Goal: Contribute content: Contribute content

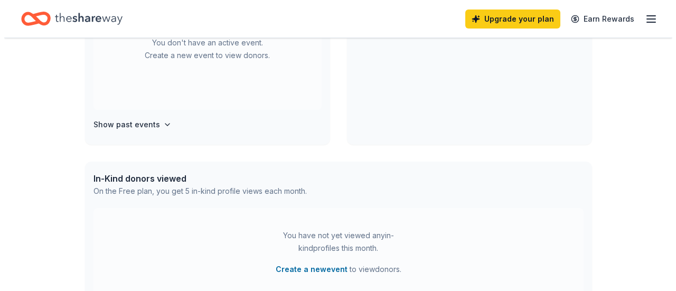
scroll to position [157, 0]
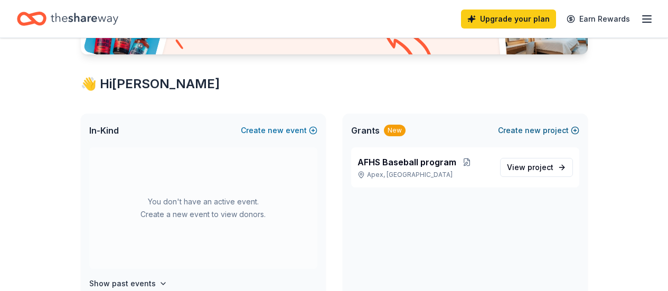
click at [537, 126] on span "new" at bounding box center [533, 130] width 16 height 13
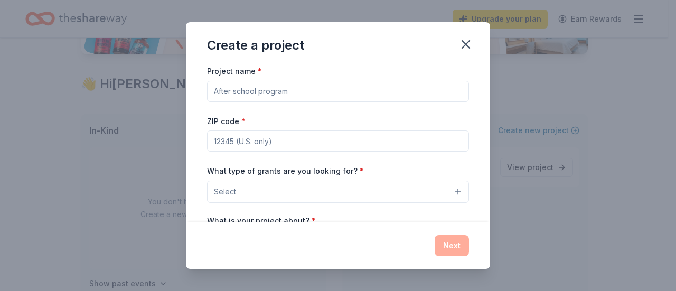
click at [309, 93] on input "Project name *" at bounding box center [338, 91] width 262 height 21
type input "Apex Friendship High School Dance Boosters"
click at [318, 136] on input "ZIP code *" at bounding box center [338, 140] width 262 height 21
type input "27502"
click at [249, 181] on button "Select" at bounding box center [338, 192] width 262 height 22
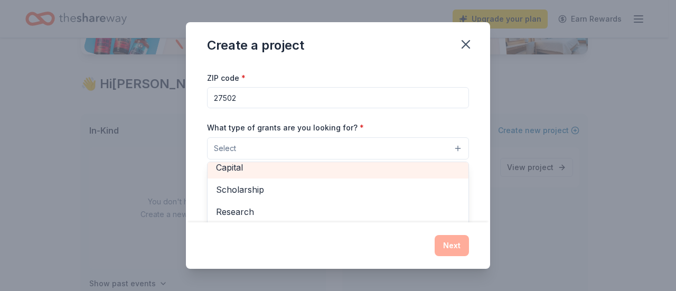
scroll to position [0, 0]
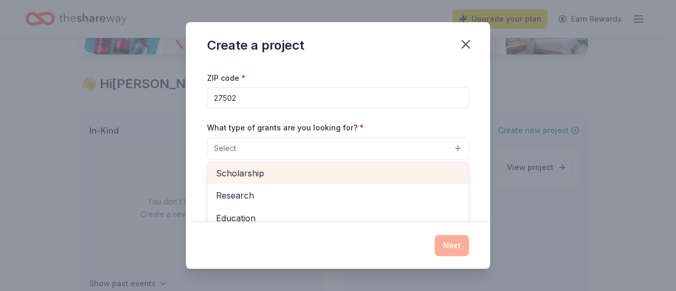
click at [328, 176] on span "Scholarship" at bounding box center [338, 173] width 244 height 14
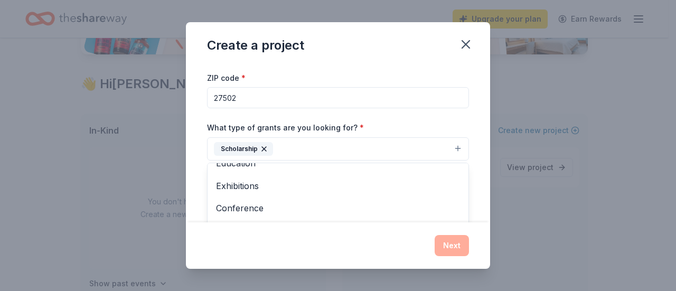
click at [115, 189] on div "Create a project Project name * Apex Friendship High School Dance Boosters ZIP …" at bounding box center [338, 145] width 676 height 291
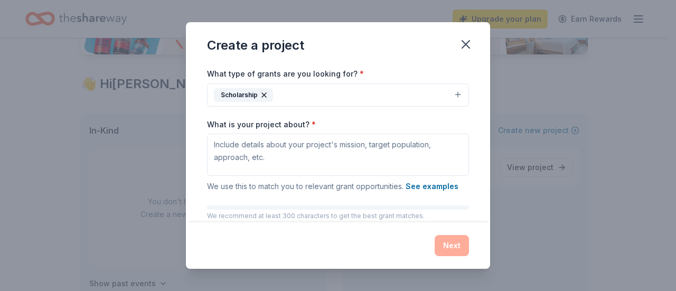
scroll to position [149, 0]
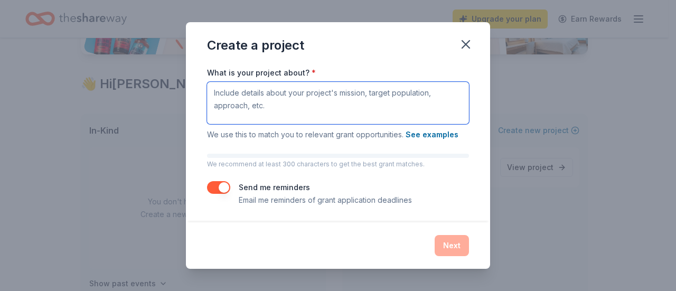
click at [276, 92] on textarea "What is your project about? *" at bounding box center [338, 103] width 262 height 42
paste textarea "An organization dedicated to the promotion and support of the dance arts within…"
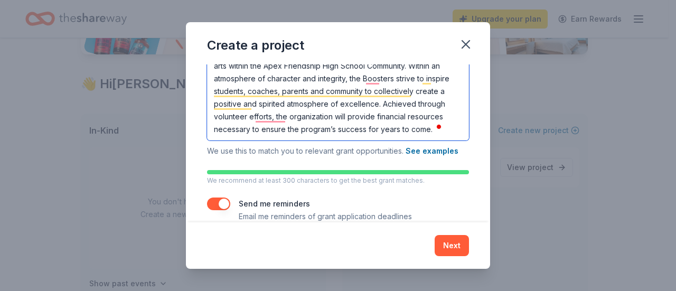
scroll to position [203, 0]
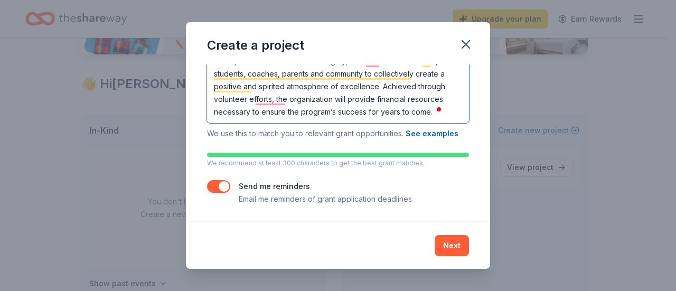
type textarea "An organization dedicated to the promotion and support of the dance arts within…"
click at [209, 186] on button "button" at bounding box center [218, 186] width 23 height 13
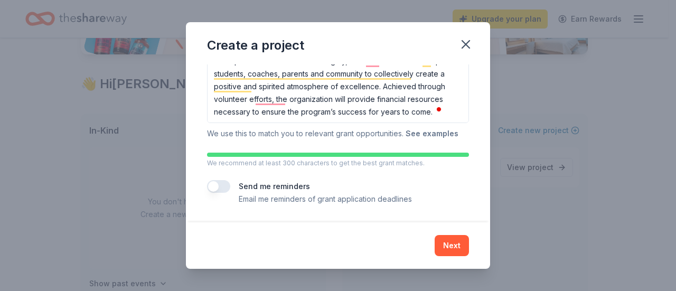
scroll to position [97, 0]
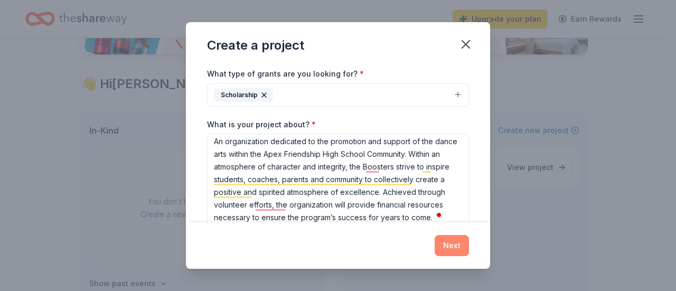
click at [444, 246] on button "Next" at bounding box center [452, 245] width 34 height 21
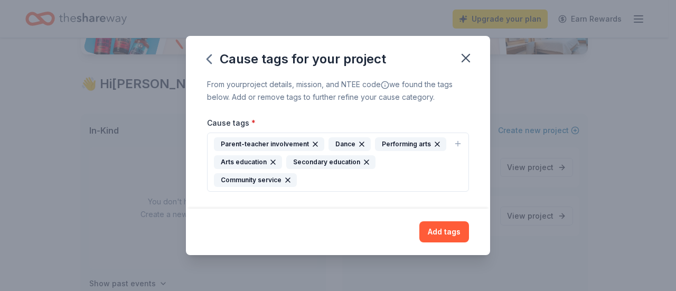
scroll to position [0, 0]
click at [328, 178] on div "Parent-teacher involvement Dance Performing arts Arts education Secondary educa…" at bounding box center [331, 162] width 235 height 50
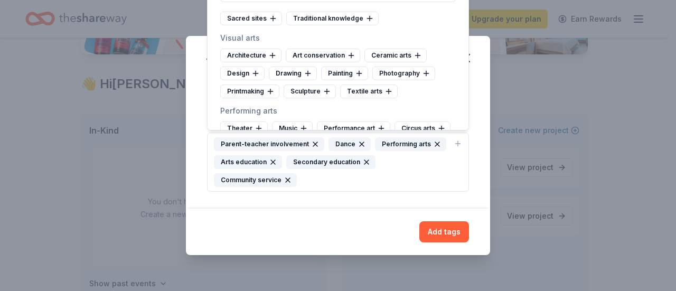
scroll to position [211, 0]
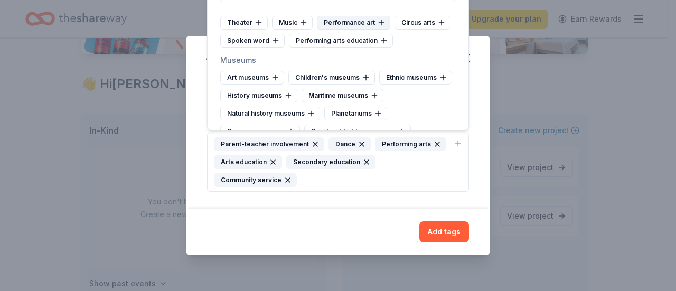
click at [378, 21] on icon at bounding box center [381, 22] width 8 height 8
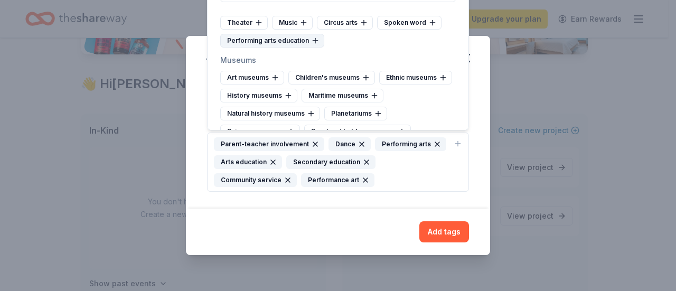
click at [315, 39] on icon at bounding box center [315, 40] width 8 height 8
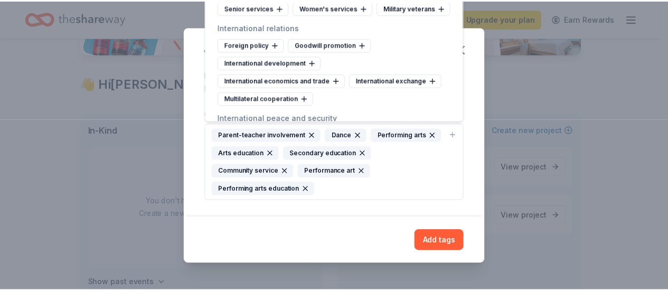
scroll to position [6117, 0]
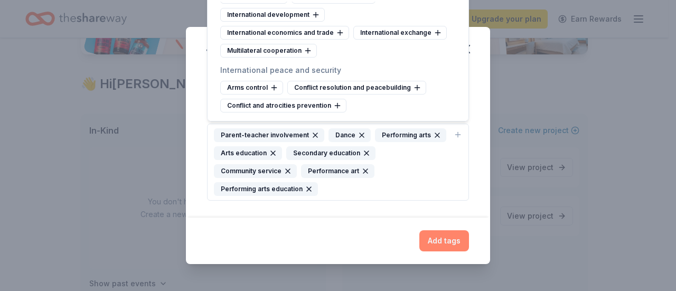
click at [441, 234] on button "Add tags" at bounding box center [444, 240] width 50 height 21
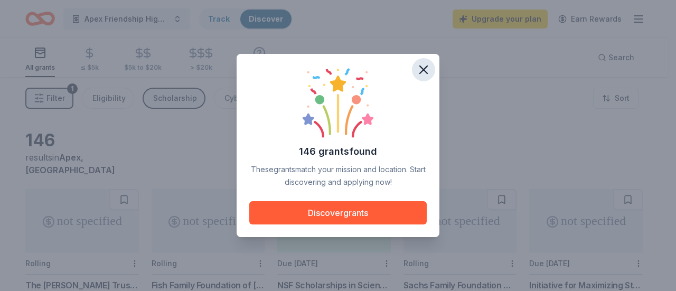
click at [429, 66] on icon "button" at bounding box center [423, 69] width 15 height 15
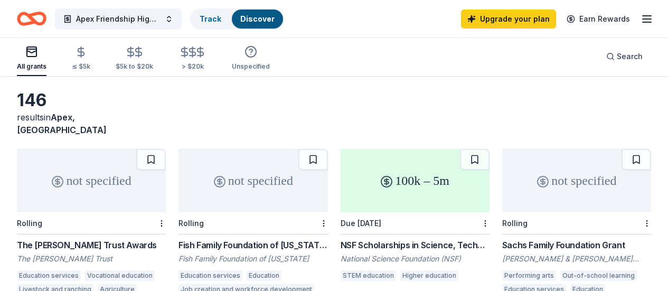
scroll to position [53, 0]
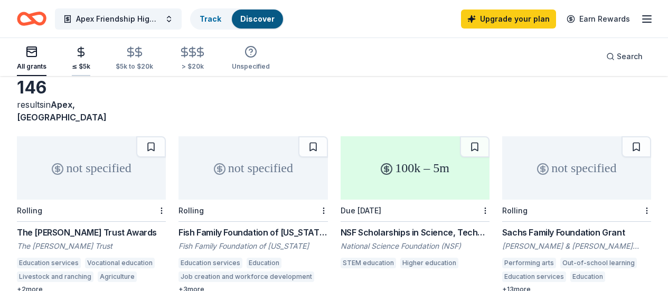
click at [84, 51] on icon "button" at bounding box center [81, 52] width 12 height 12
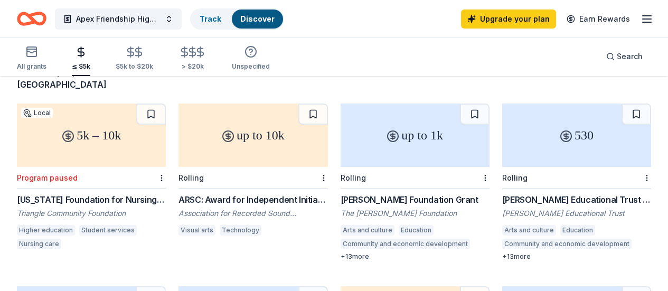
scroll to position [106, 0]
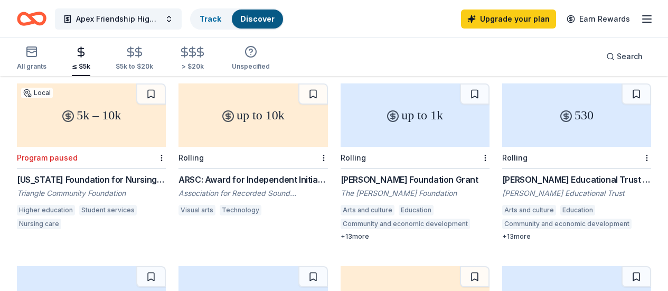
click at [341, 159] on div "up to 1k Rolling [PERSON_NAME] Foundation Grant The [PERSON_NAME] Foundation Ar…" at bounding box center [415, 161] width 149 height 157
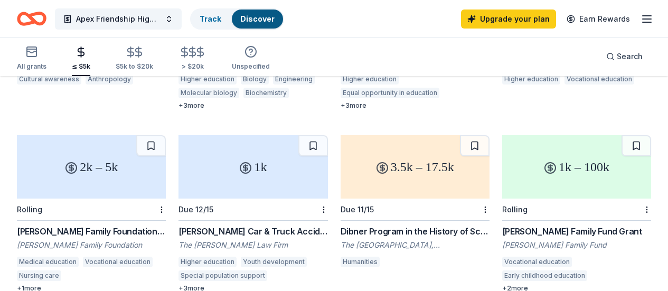
scroll to position [317, 0]
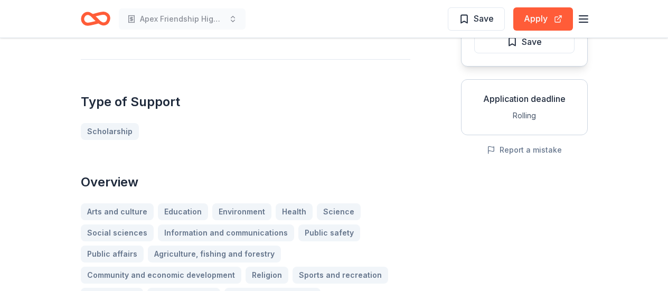
scroll to position [317, 0]
